Goal: Find specific page/section: Find specific page/section

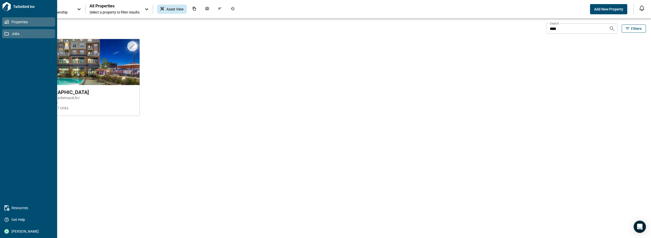
click at [8, 33] on icon at bounding box center [7, 34] width 4 height 4
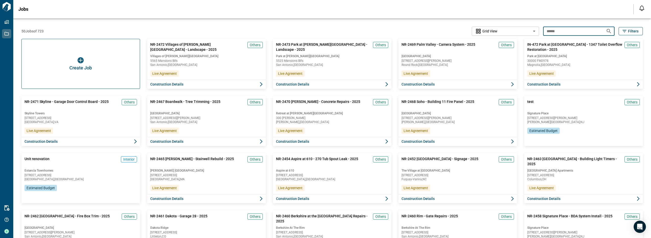
click at [552, 31] on icon "Search jobs" at bounding box center [609, 31] width 6 height 6
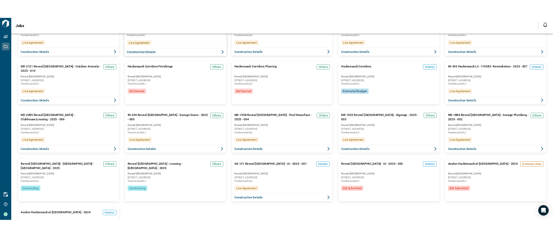
scroll to position [102, 0]
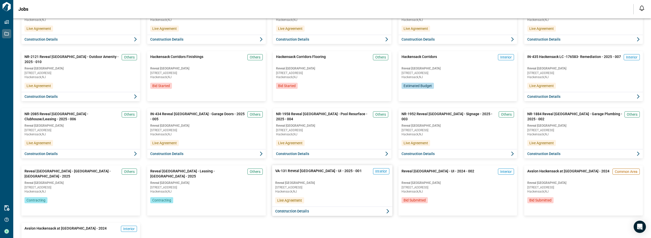
click at [325, 192] on span "[GEOGRAPHIC_DATA] , [GEOGRAPHIC_DATA]" at bounding box center [332, 191] width 114 height 3
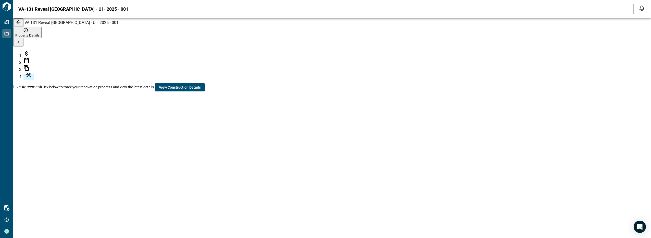
click at [23, 51] on icon at bounding box center [26, 54] width 6 height 6
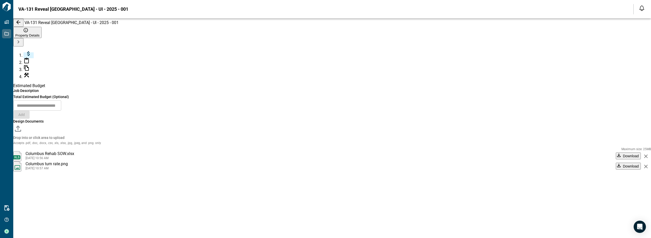
click at [552, 164] on span "Download" at bounding box center [631, 166] width 16 height 4
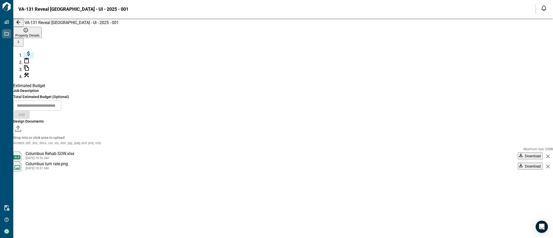
click at [23, 61] on icon at bounding box center [26, 61] width 6 height 6
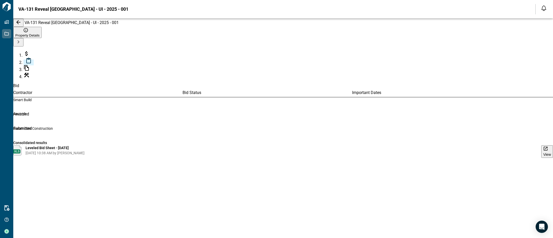
click at [543, 152] on span "View" at bounding box center [547, 154] width 8 height 4
click at [280, 153] on div "Bid Contractor Bid Status Important Dates Smart Build Awarded - FINCOR Submitte…" at bounding box center [282, 124] width 539 height 82
click at [261, 165] on div "Bid Contractor Bid Status Important Dates Smart Build Awarded - FINCOR Submitte…" at bounding box center [282, 124] width 539 height 82
click at [23, 71] on icon at bounding box center [26, 68] width 6 height 6
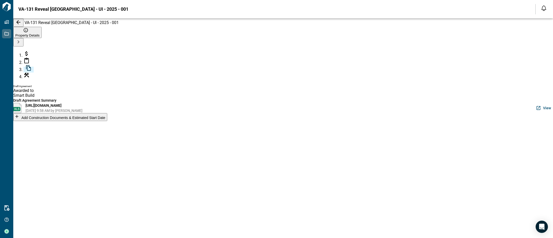
click at [23, 62] on icon at bounding box center [26, 61] width 6 height 6
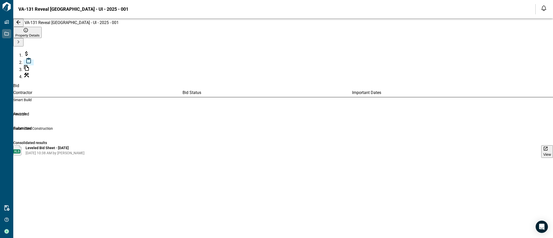
click at [541, 145] on button "View" at bounding box center [547, 151] width 12 height 13
click at [343, 165] on div "Bid Contractor Bid Status Important Dates Smart Build Awarded - FINCOR Submitte…" at bounding box center [282, 124] width 539 height 82
